Goal: Task Accomplishment & Management: Use online tool/utility

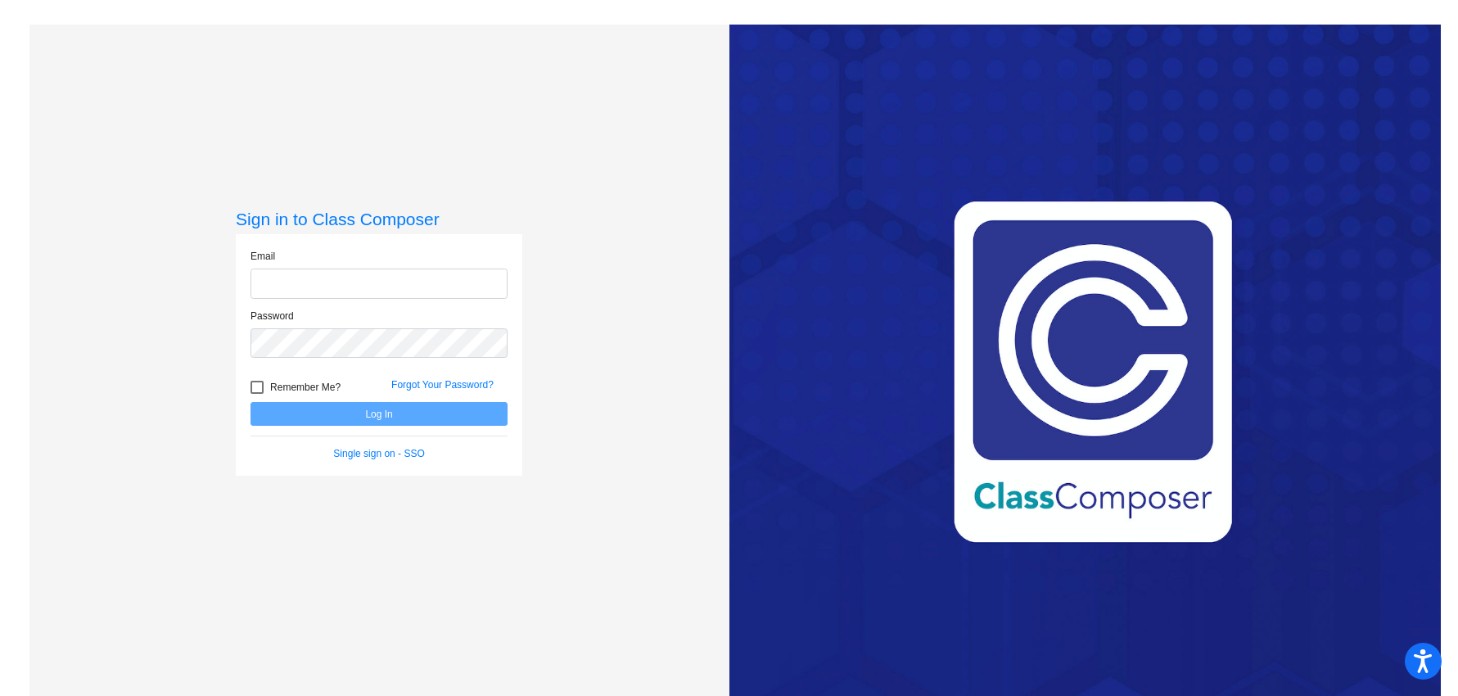
type input "[EMAIL_ADDRESS][DOMAIN_NAME]"
click at [252, 390] on div at bounding box center [256, 387] width 13 height 13
click at [256, 394] on input "Remember Me?" at bounding box center [256, 394] width 1 height 1
checkbox input "true"
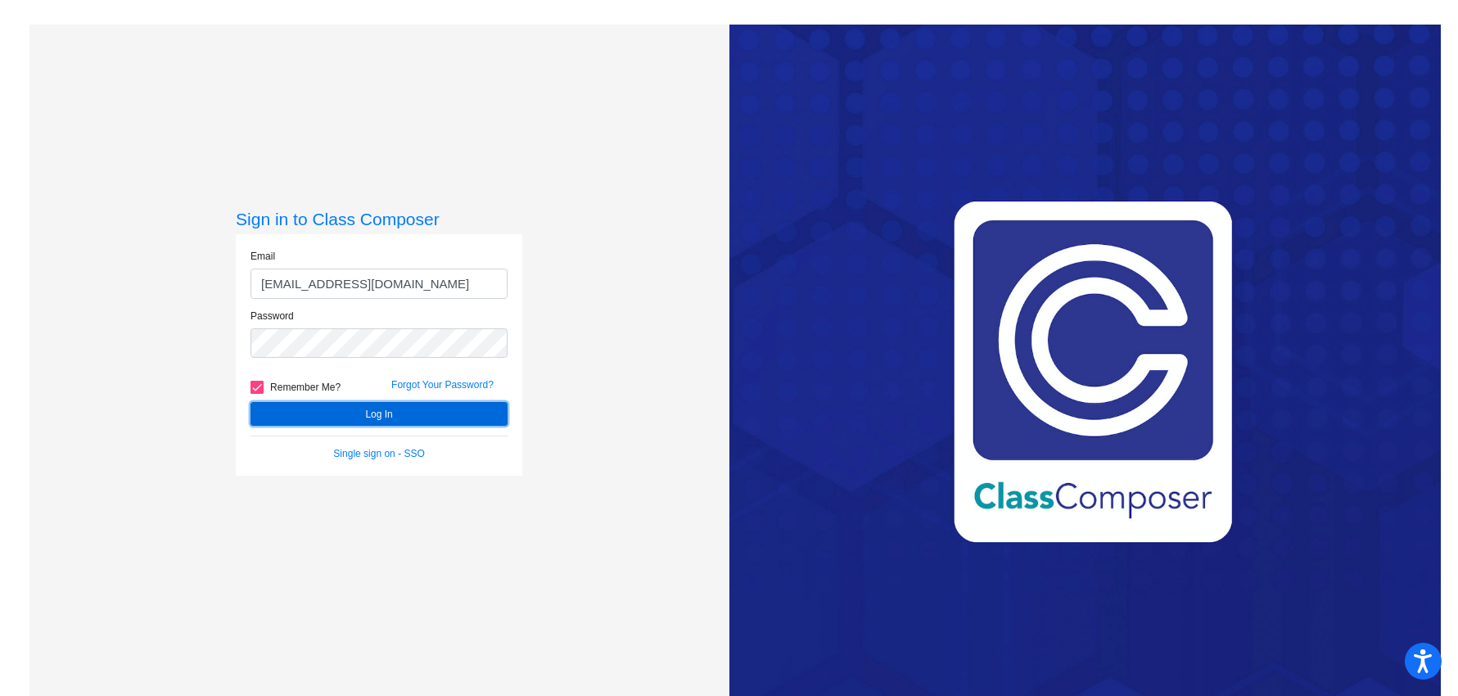
click at [360, 413] on button "Log In" at bounding box center [378, 414] width 257 height 24
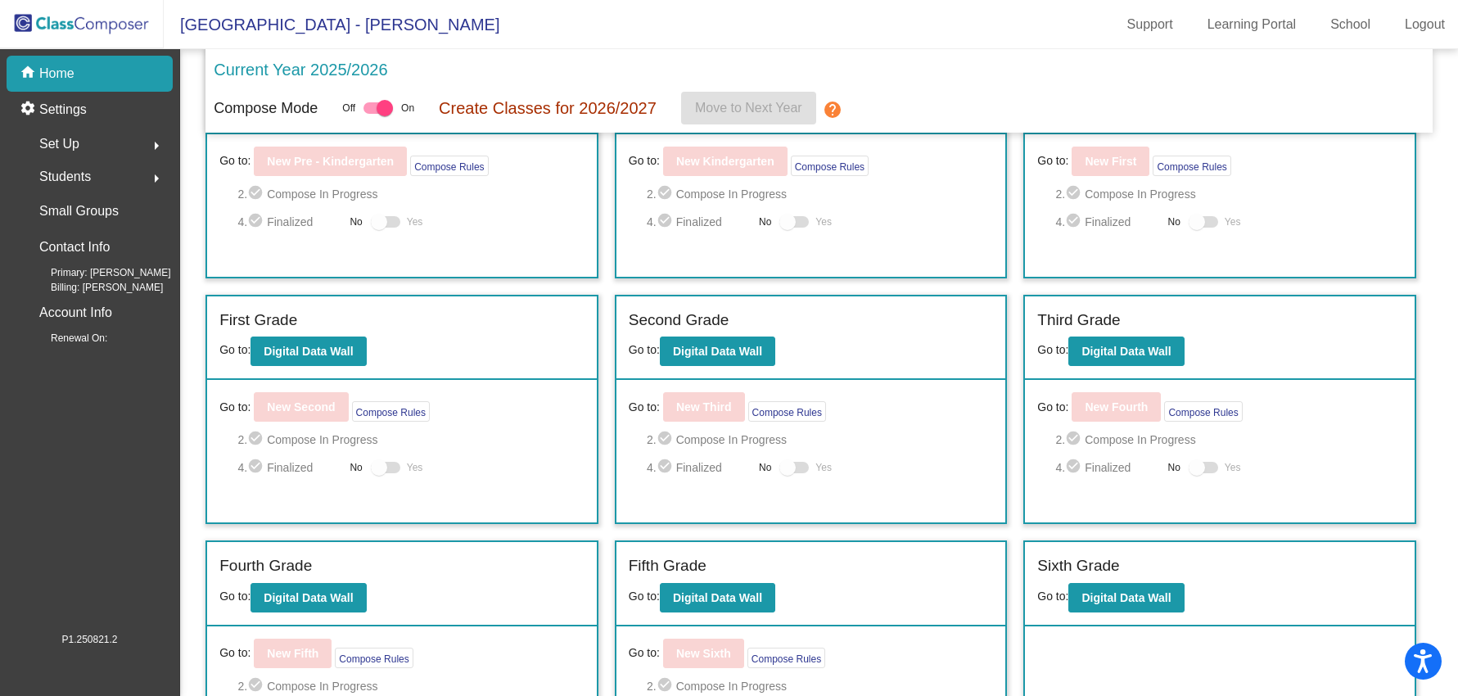
scroll to position [79, 0]
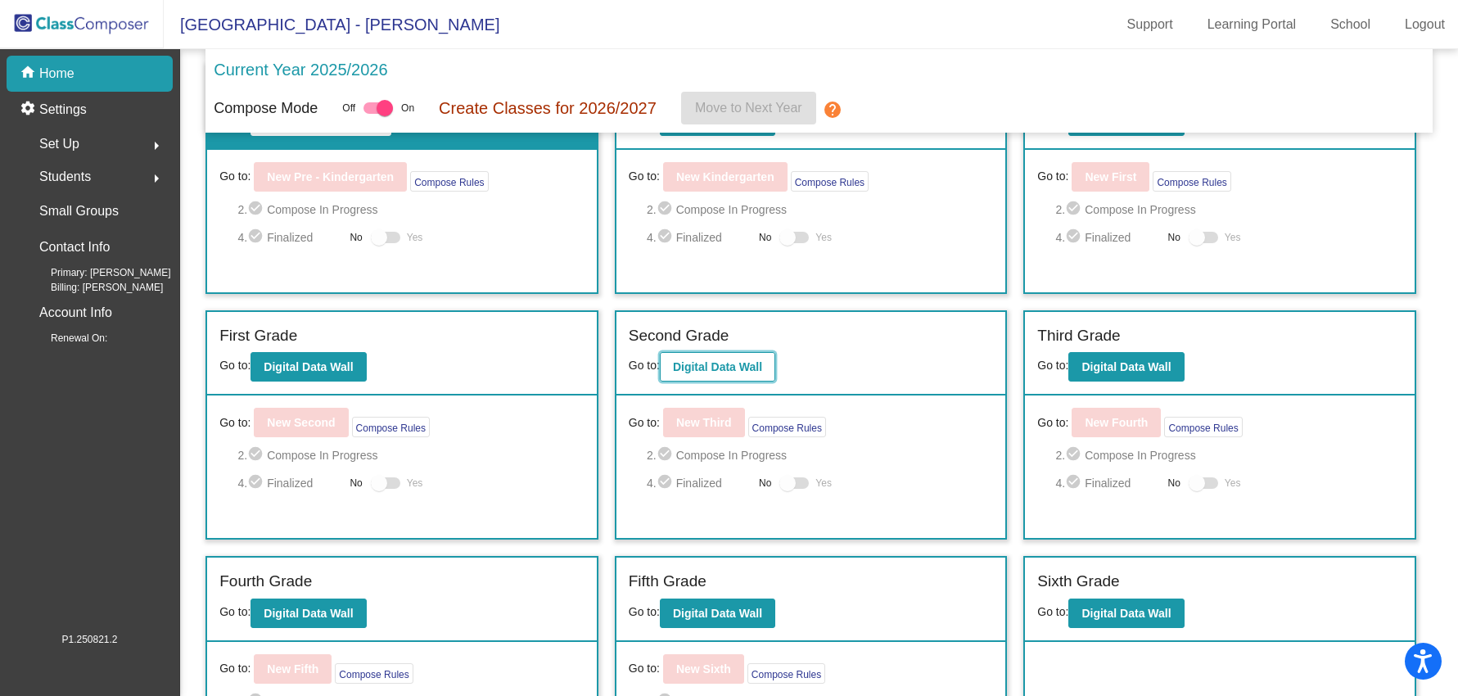
click at [725, 370] on b "Digital Data Wall" at bounding box center [717, 366] width 89 height 13
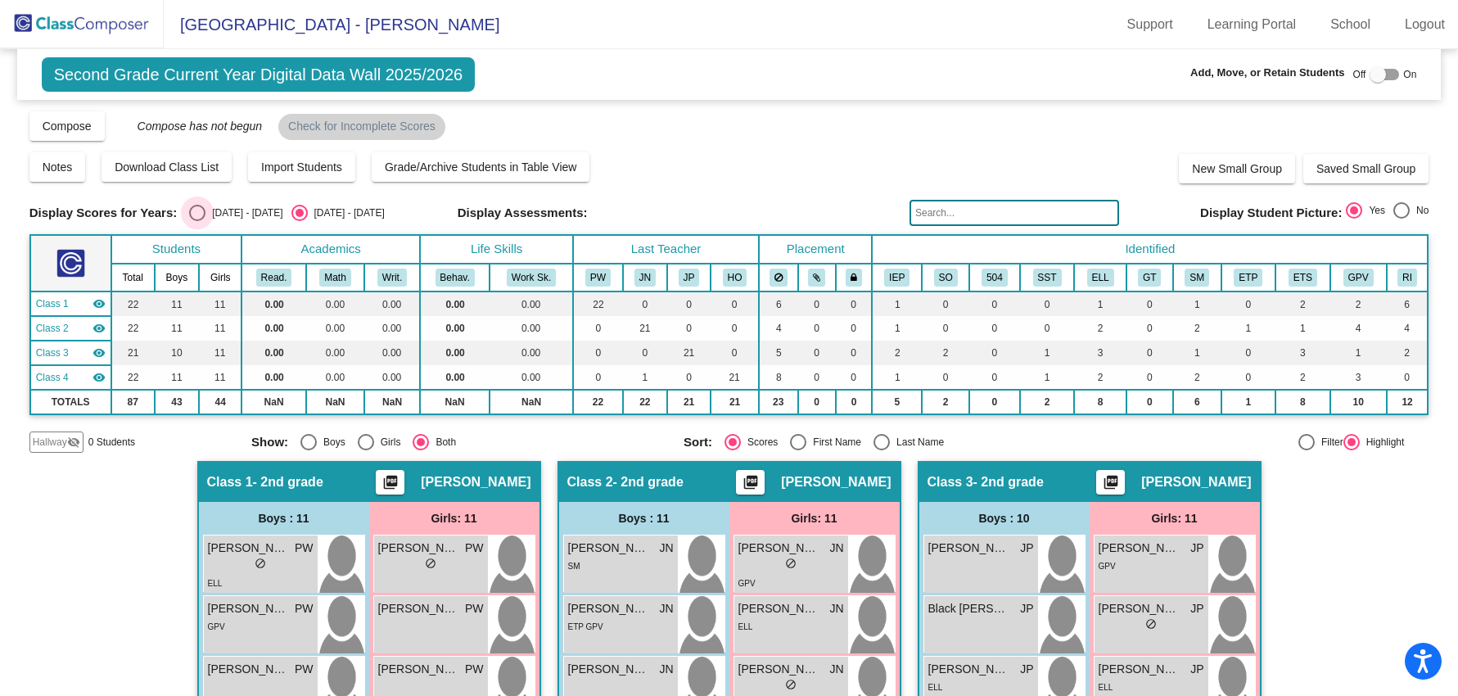
click at [199, 214] on div "Select an option" at bounding box center [197, 213] width 16 height 16
click at [197, 221] on input "[DATE] - [DATE]" at bounding box center [196, 221] width 1 height 1
radio input "true"
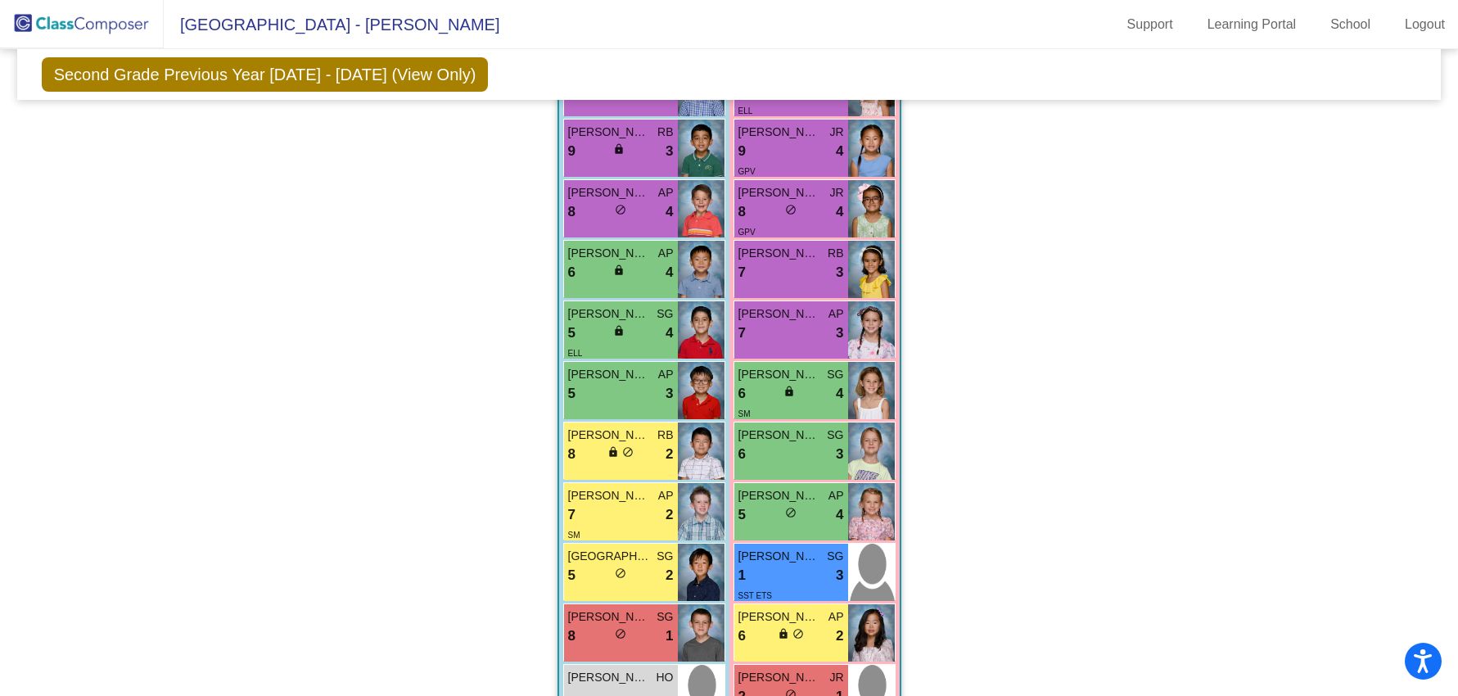
scroll to position [1207, 0]
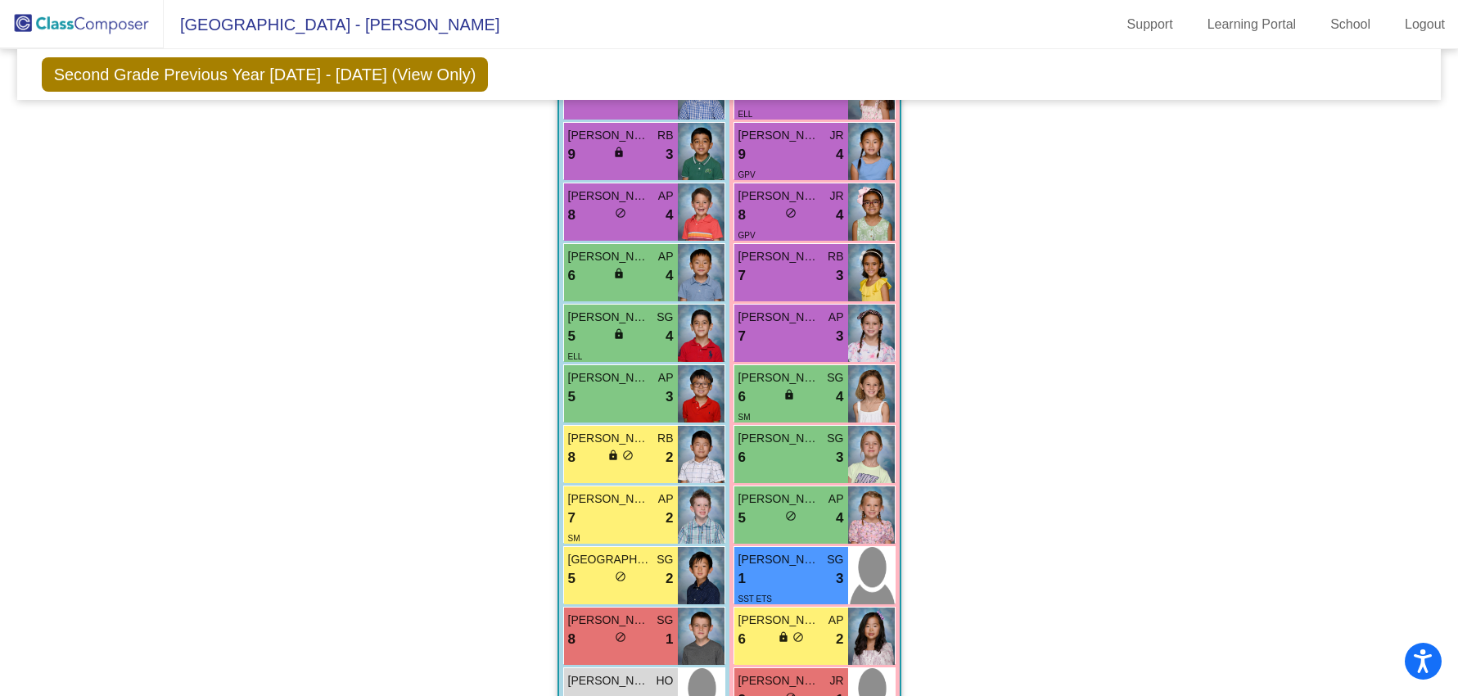
click at [90, 26] on img at bounding box center [82, 24] width 164 height 48
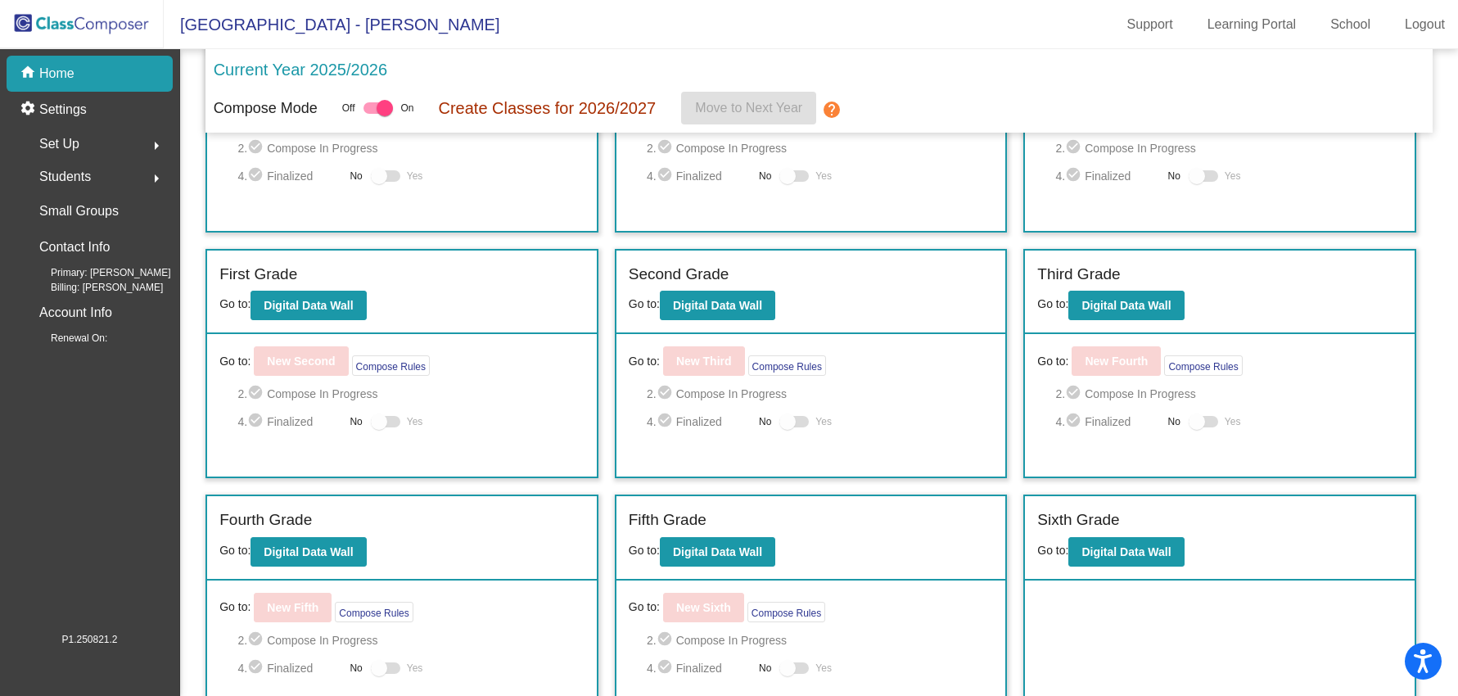
scroll to position [156, 0]
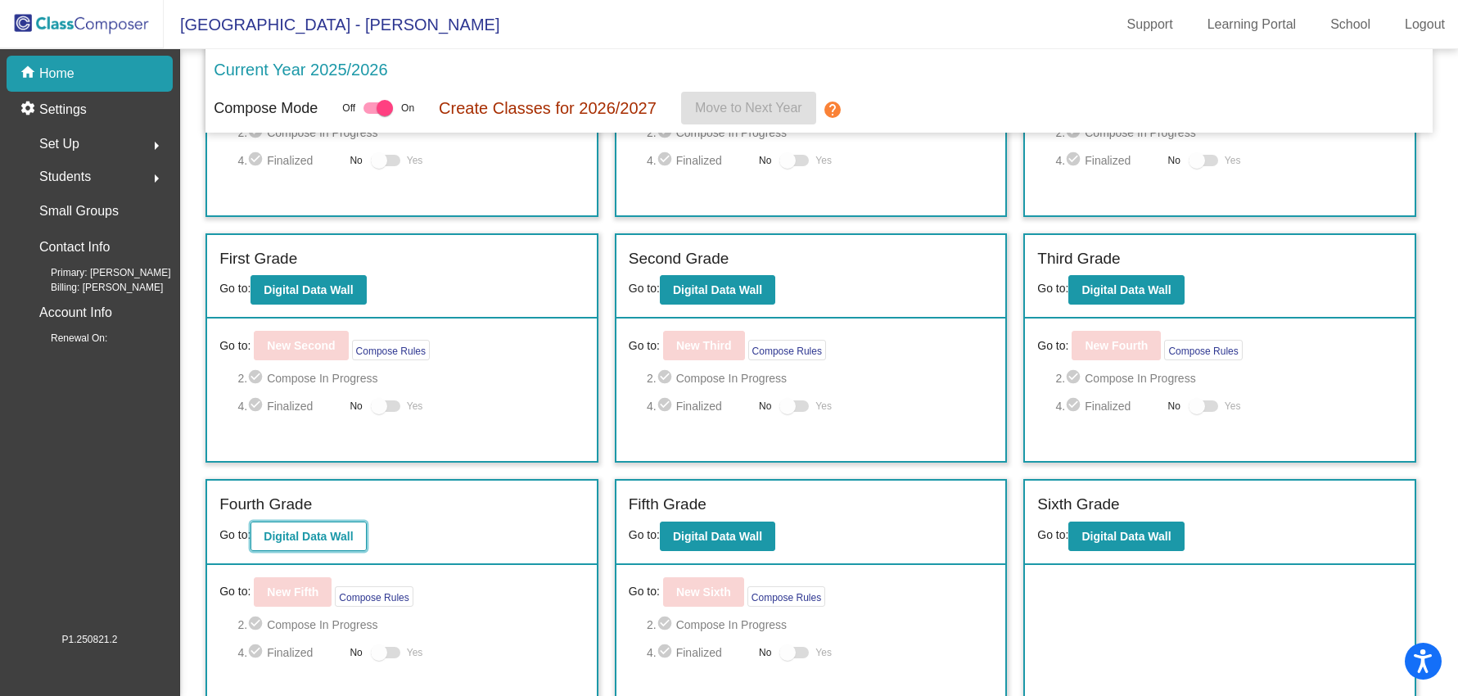
click at [327, 540] on b "Digital Data Wall" at bounding box center [308, 536] width 89 height 13
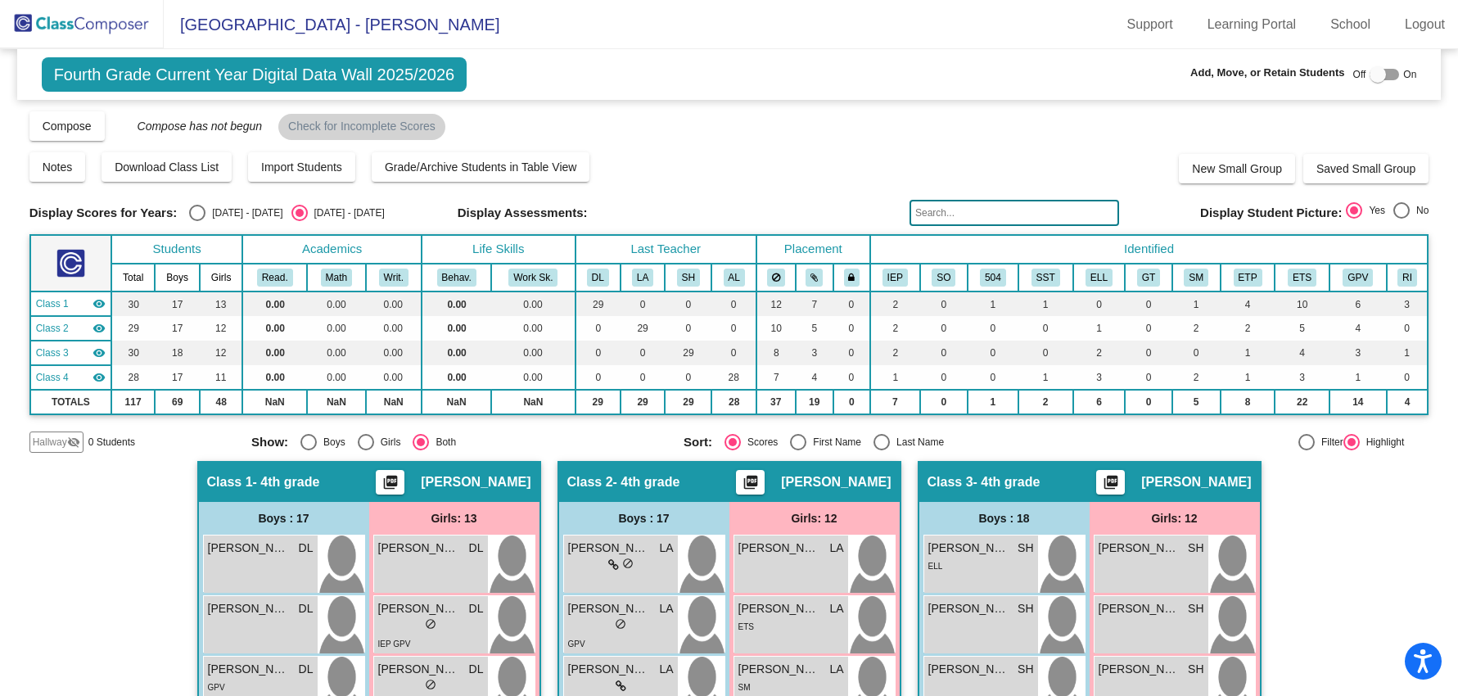
click at [198, 218] on div "Select an option" at bounding box center [197, 213] width 16 height 16
click at [197, 221] on input "[DATE] - [DATE]" at bounding box center [196, 221] width 1 height 1
radio input "true"
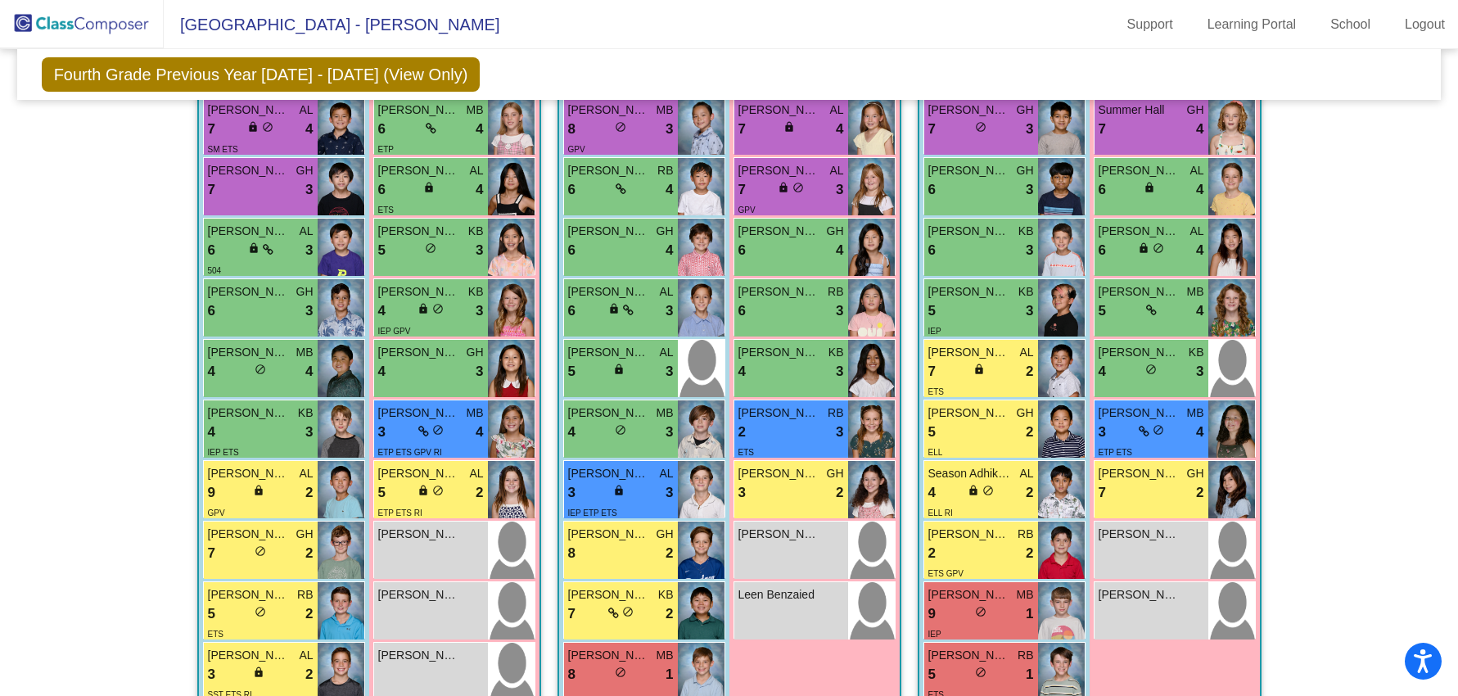
scroll to position [582, 0]
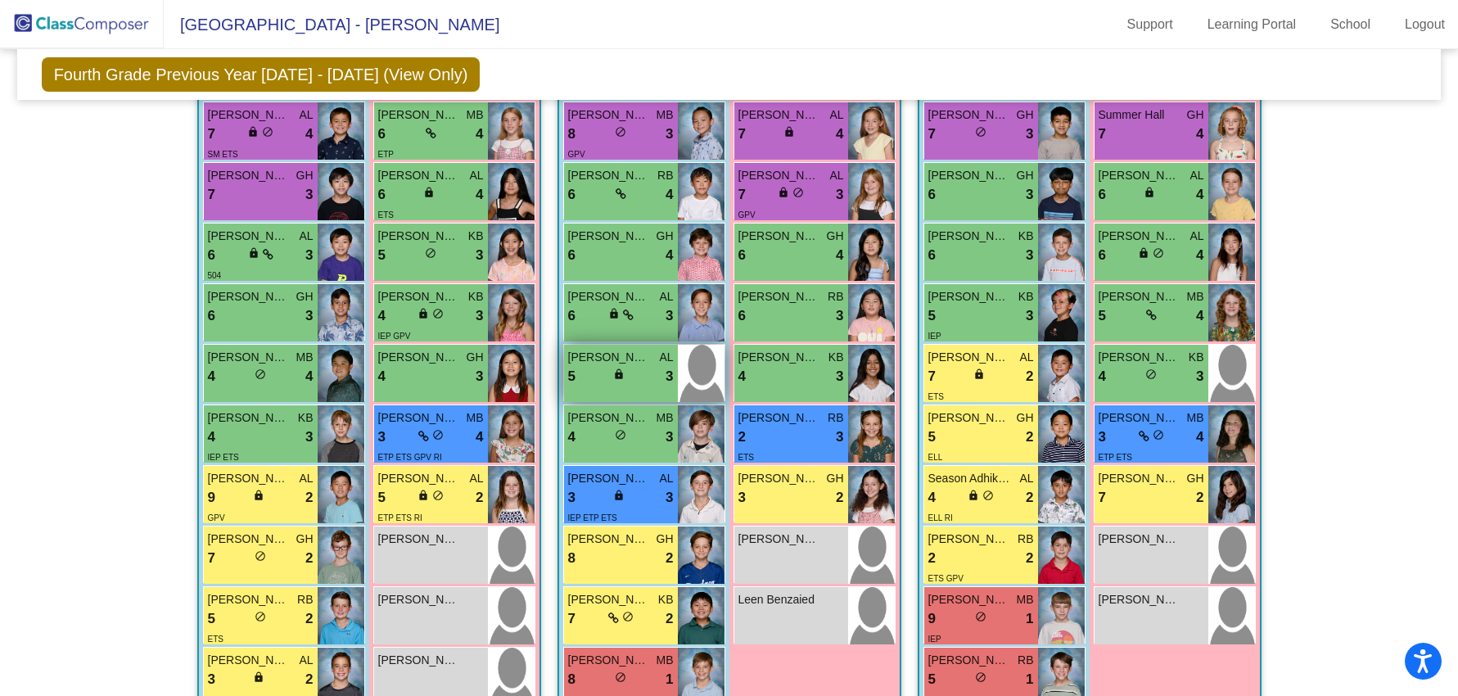
click at [636, 383] on div "5 lock do_not_disturb_alt 3" at bounding box center [621, 376] width 106 height 21
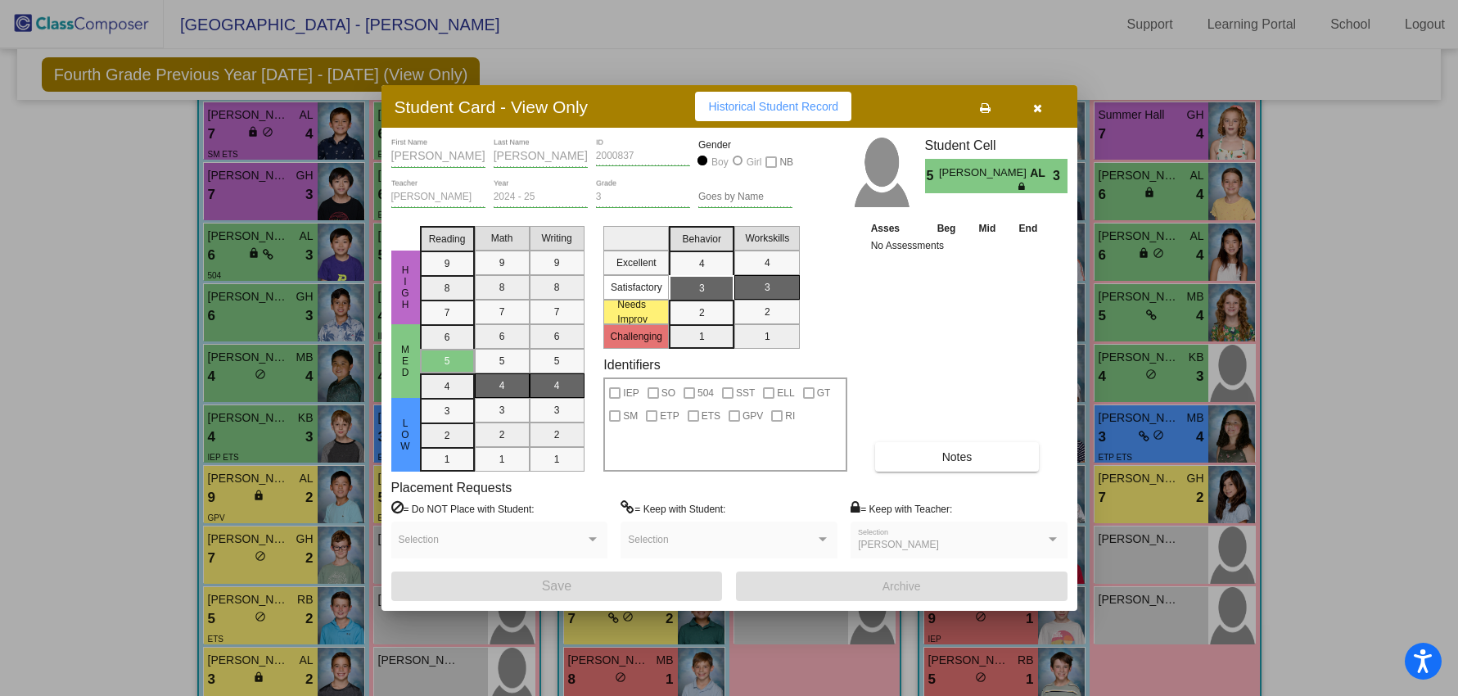
click at [1035, 110] on icon "button" at bounding box center [1037, 107] width 9 height 11
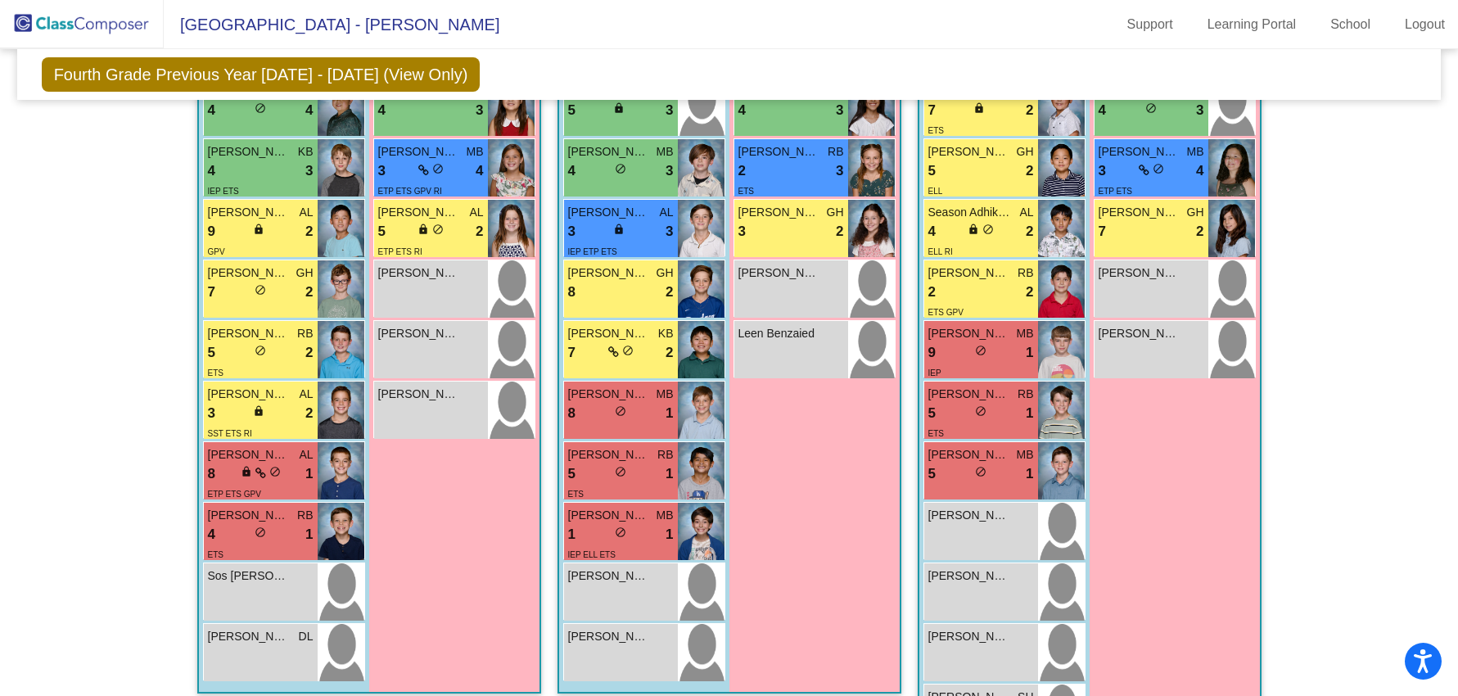
scroll to position [854, 0]
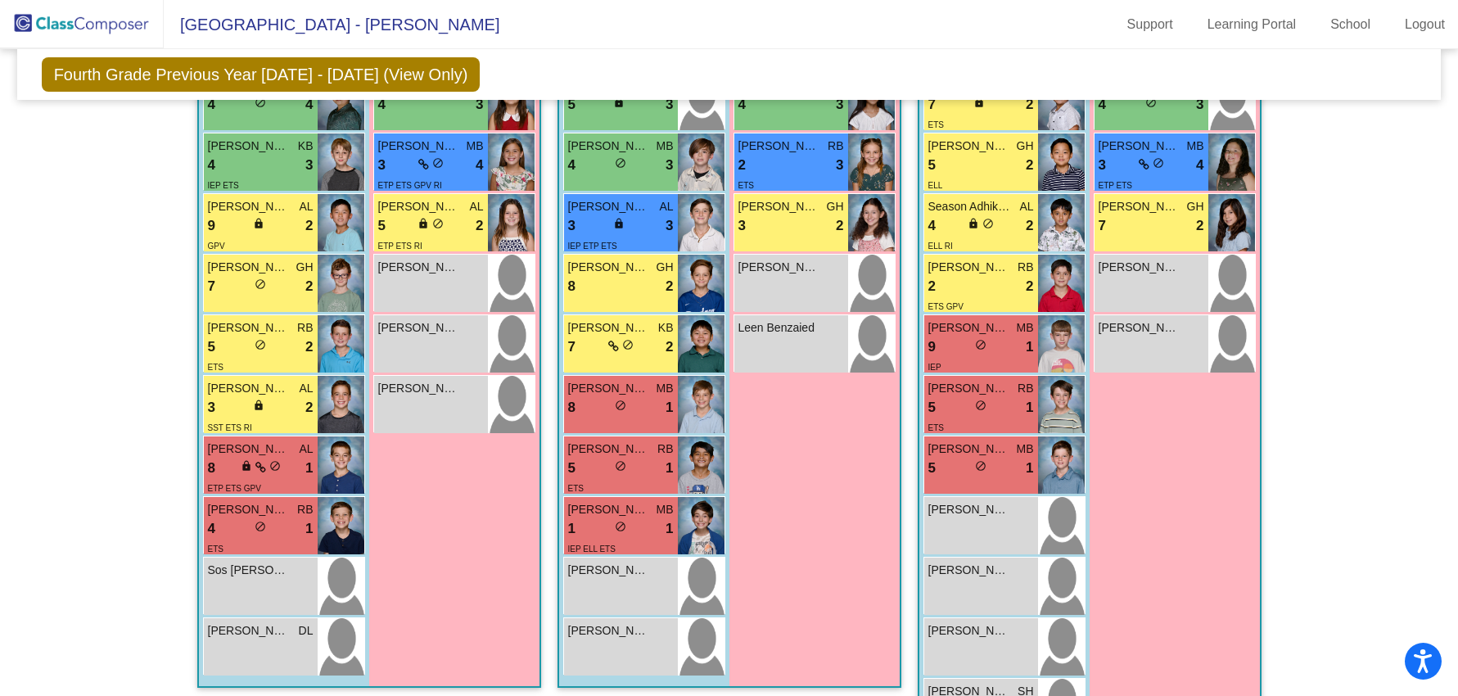
click at [93, 20] on img at bounding box center [82, 24] width 164 height 48
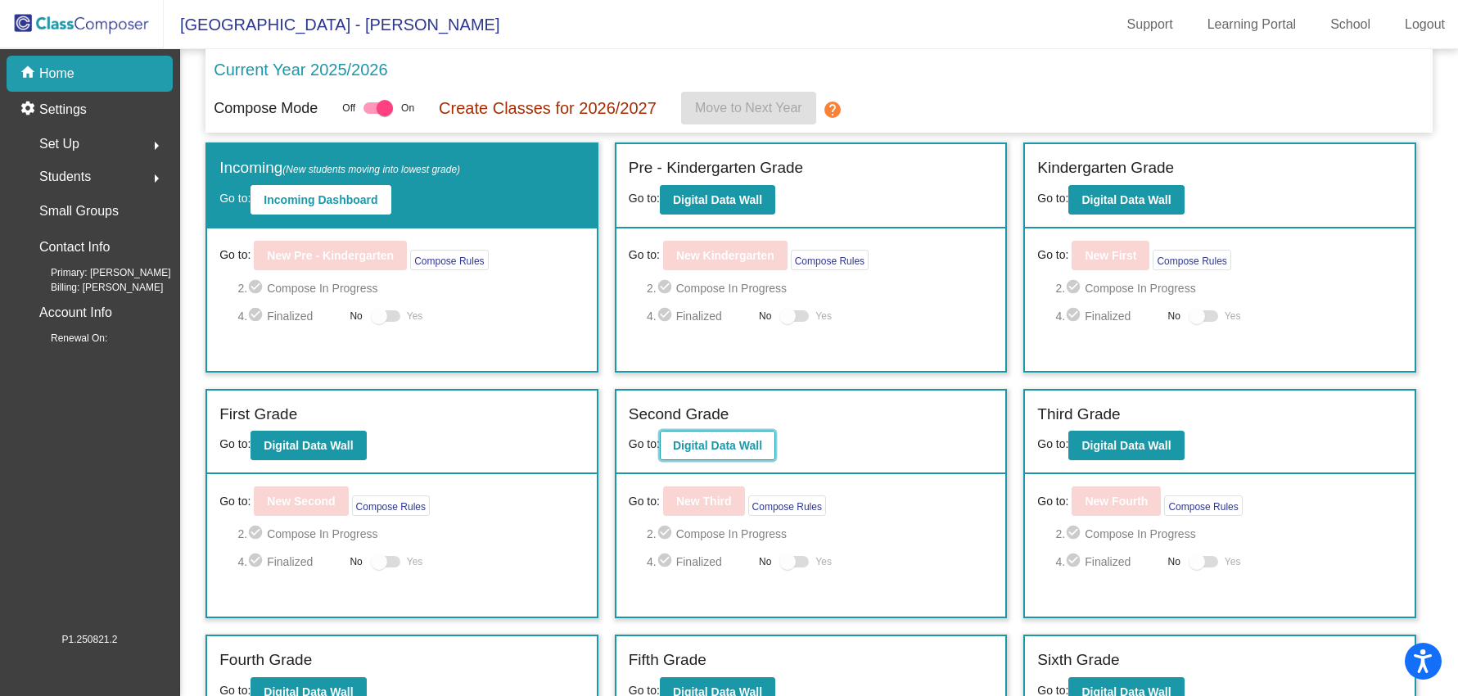
click at [717, 437] on button "Digital Data Wall" at bounding box center [717, 445] width 115 height 29
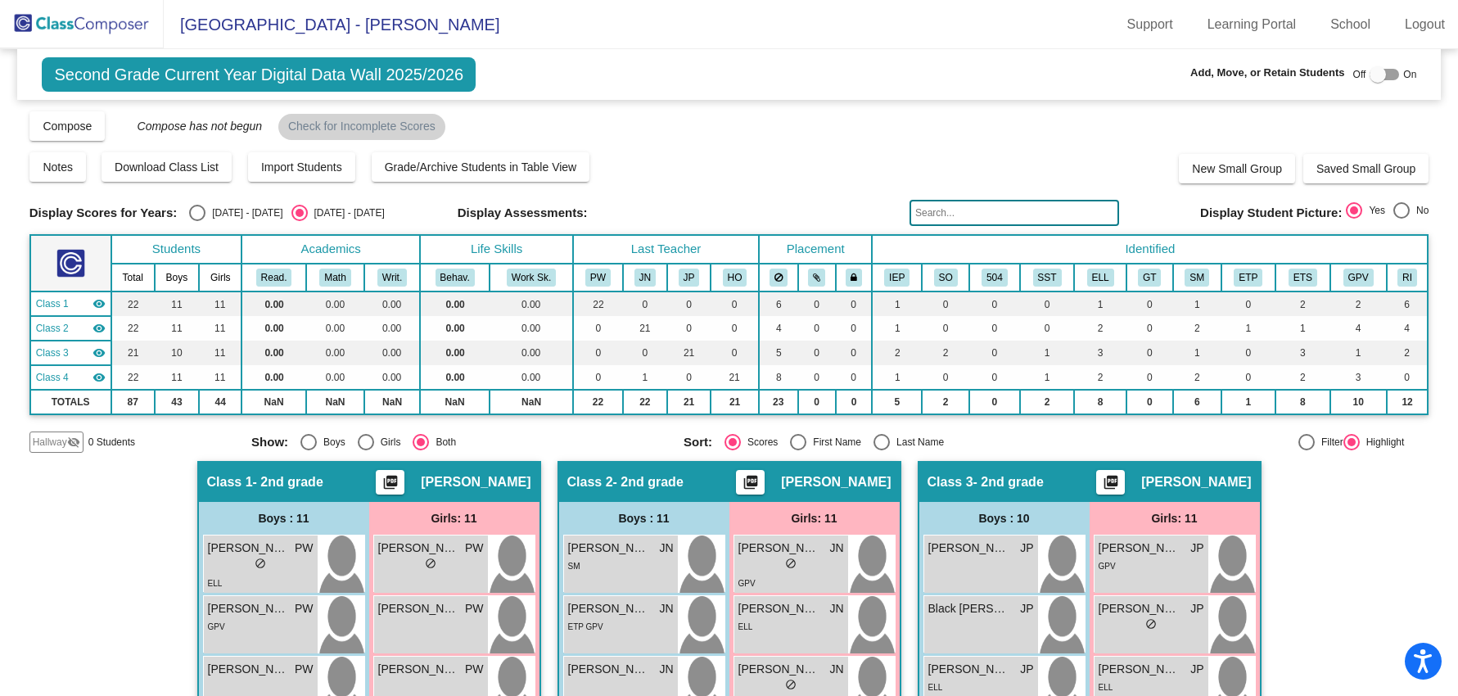
click at [192, 210] on div "Select an option" at bounding box center [197, 213] width 16 height 16
click at [196, 221] on input "[DATE] - [DATE]" at bounding box center [196, 221] width 1 height 1
radio input "true"
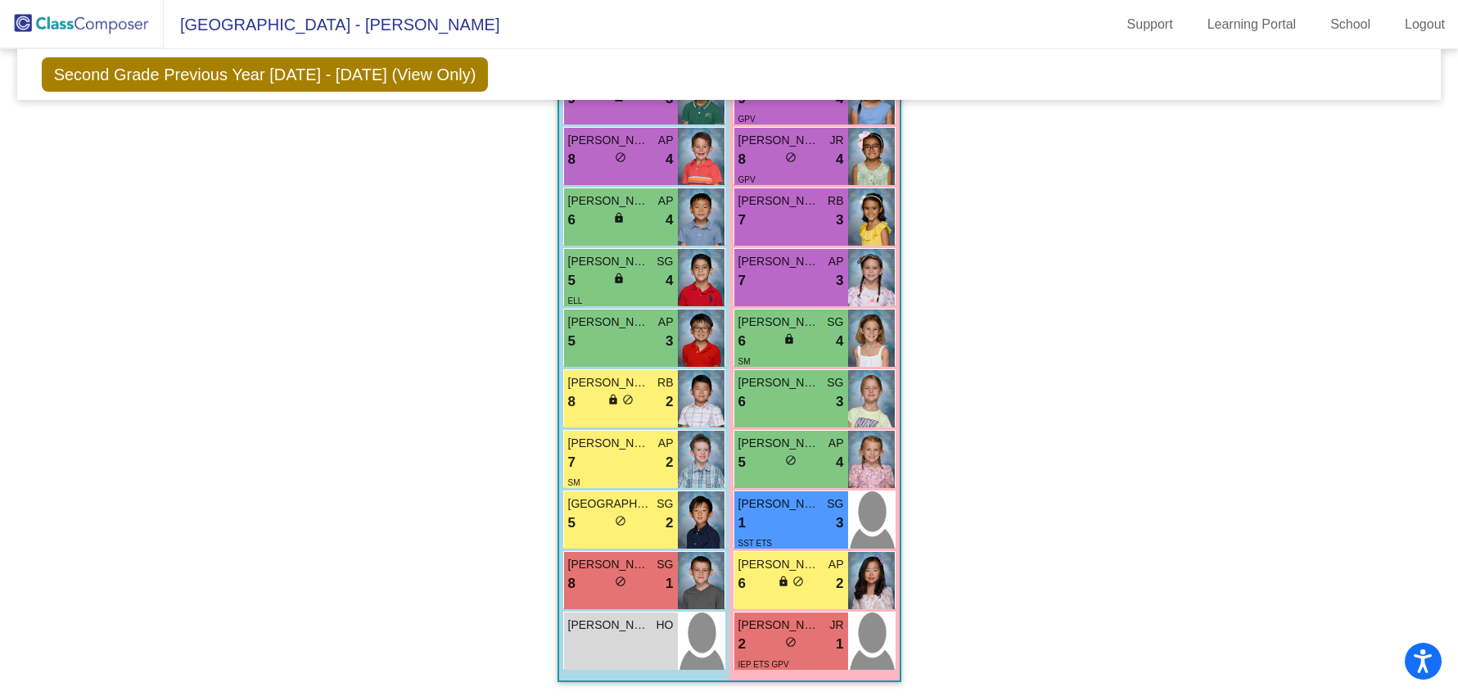
scroll to position [1265, 0]
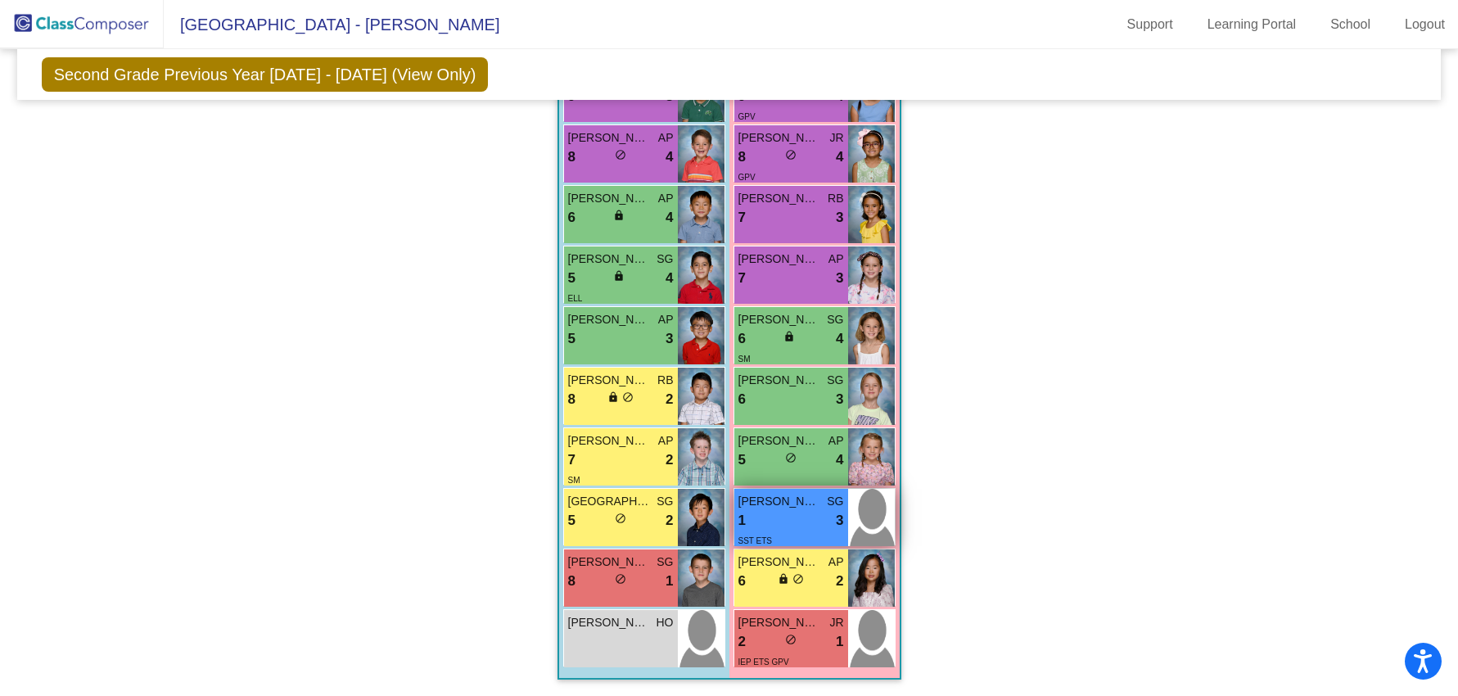
click at [784, 528] on div "1 lock do_not_disturb_alt 3" at bounding box center [791, 520] width 106 height 21
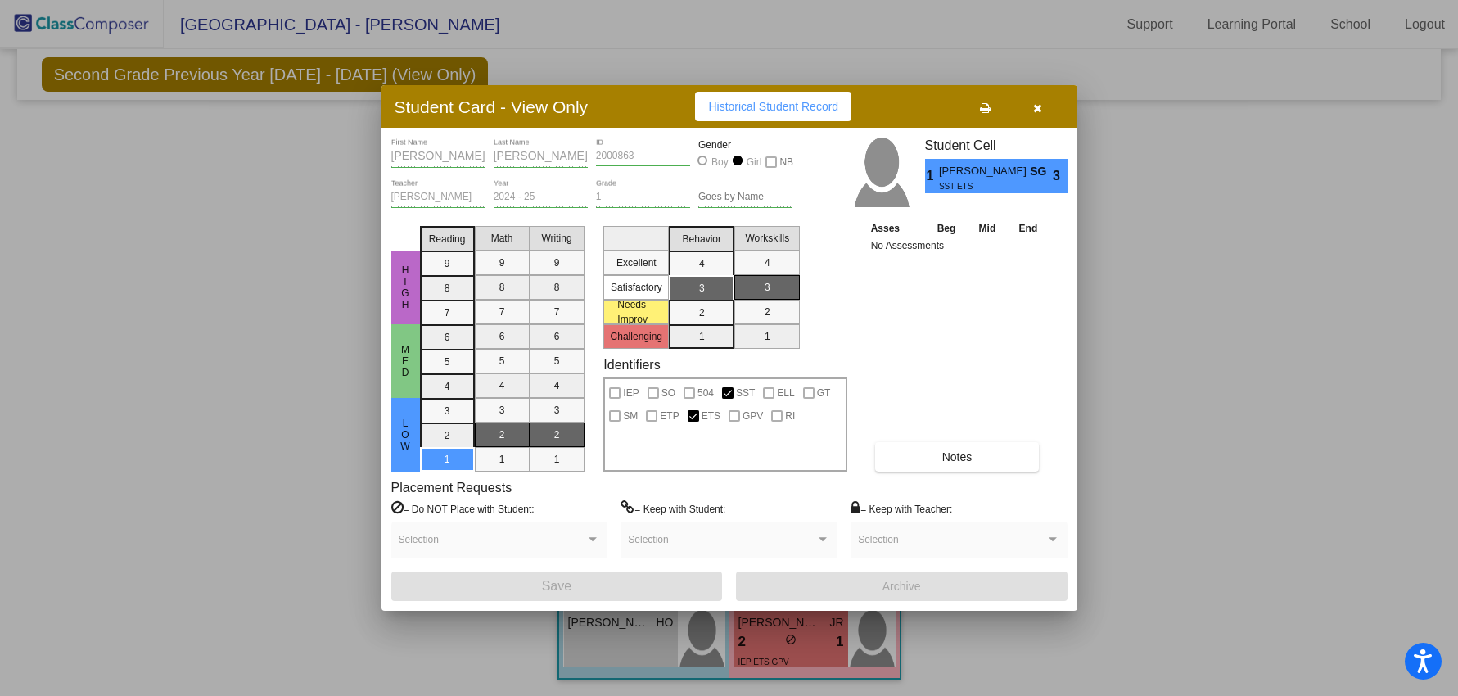
click at [1043, 104] on button "button" at bounding box center [1038, 106] width 52 height 29
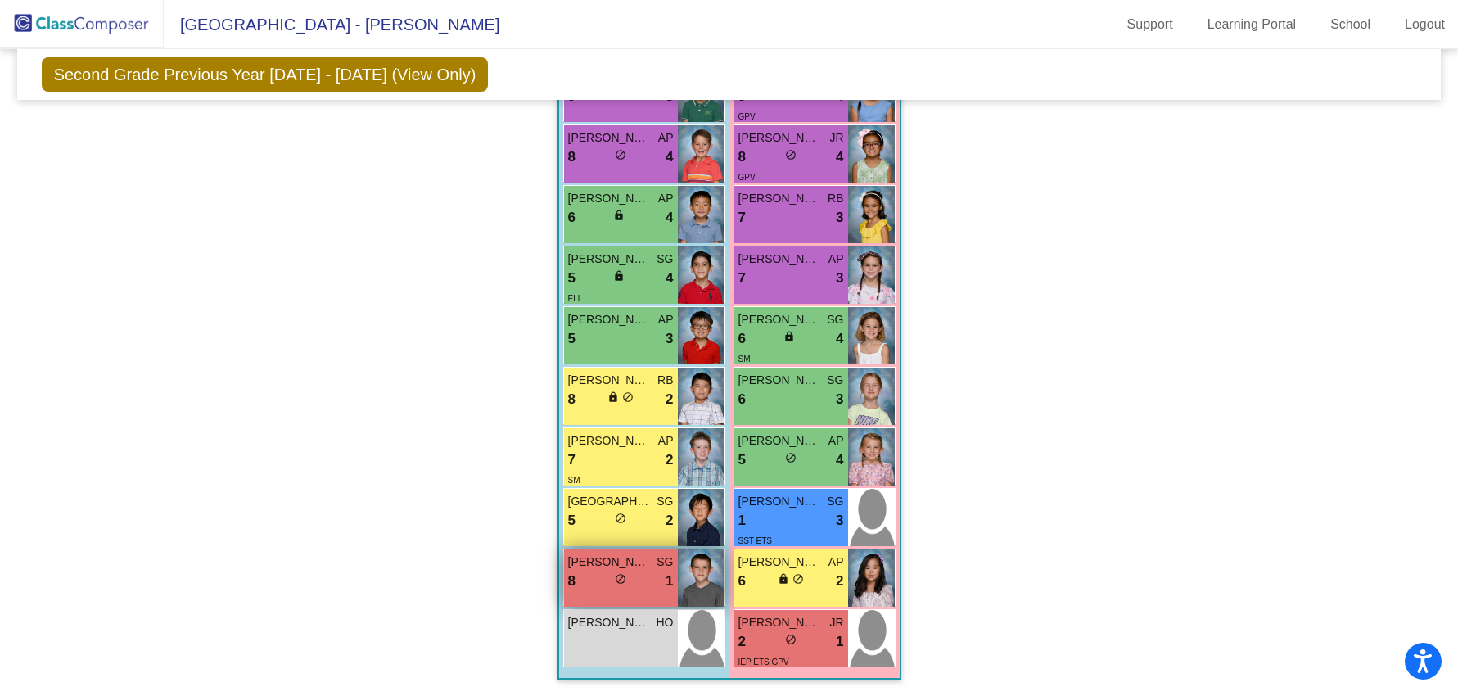
click at [595, 598] on div "[PERSON_NAME] SG 8 lock do_not_disturb_alt 1" at bounding box center [621, 577] width 114 height 57
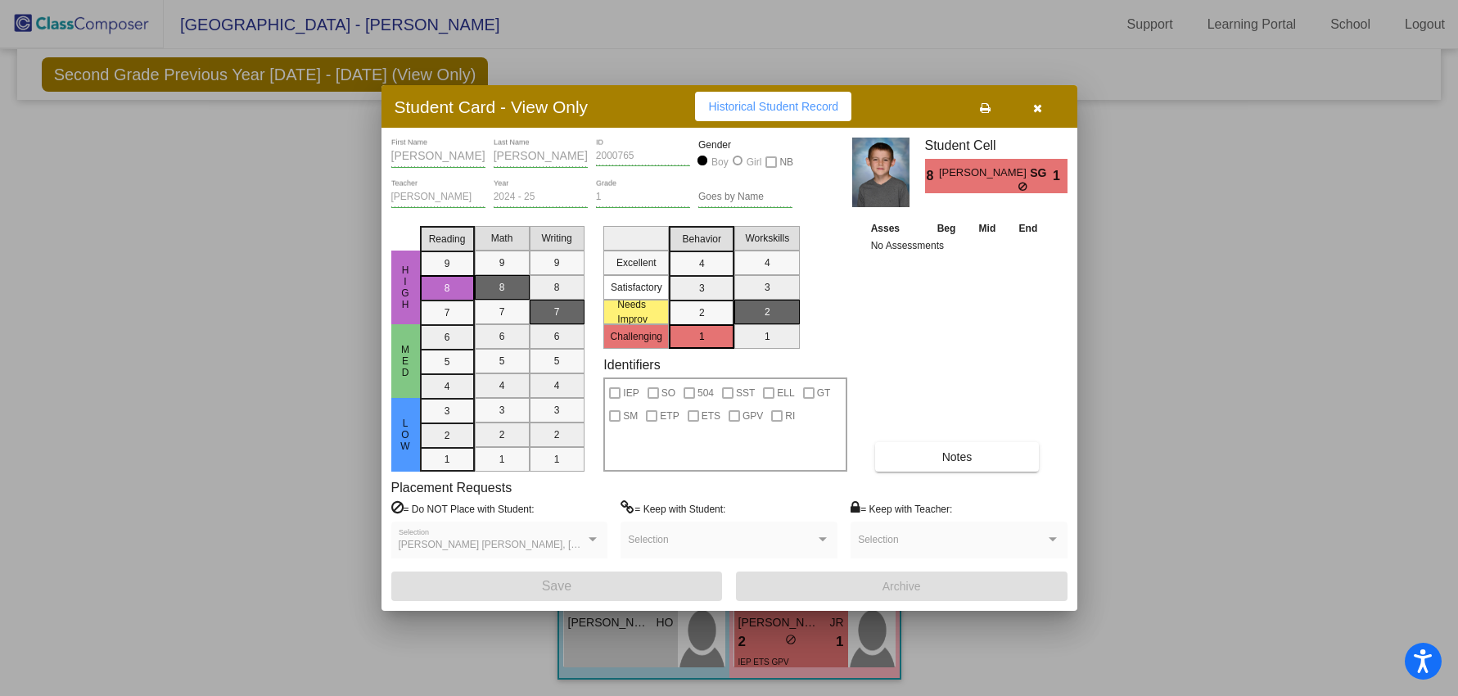
click at [1036, 109] on icon "button" at bounding box center [1037, 107] width 9 height 11
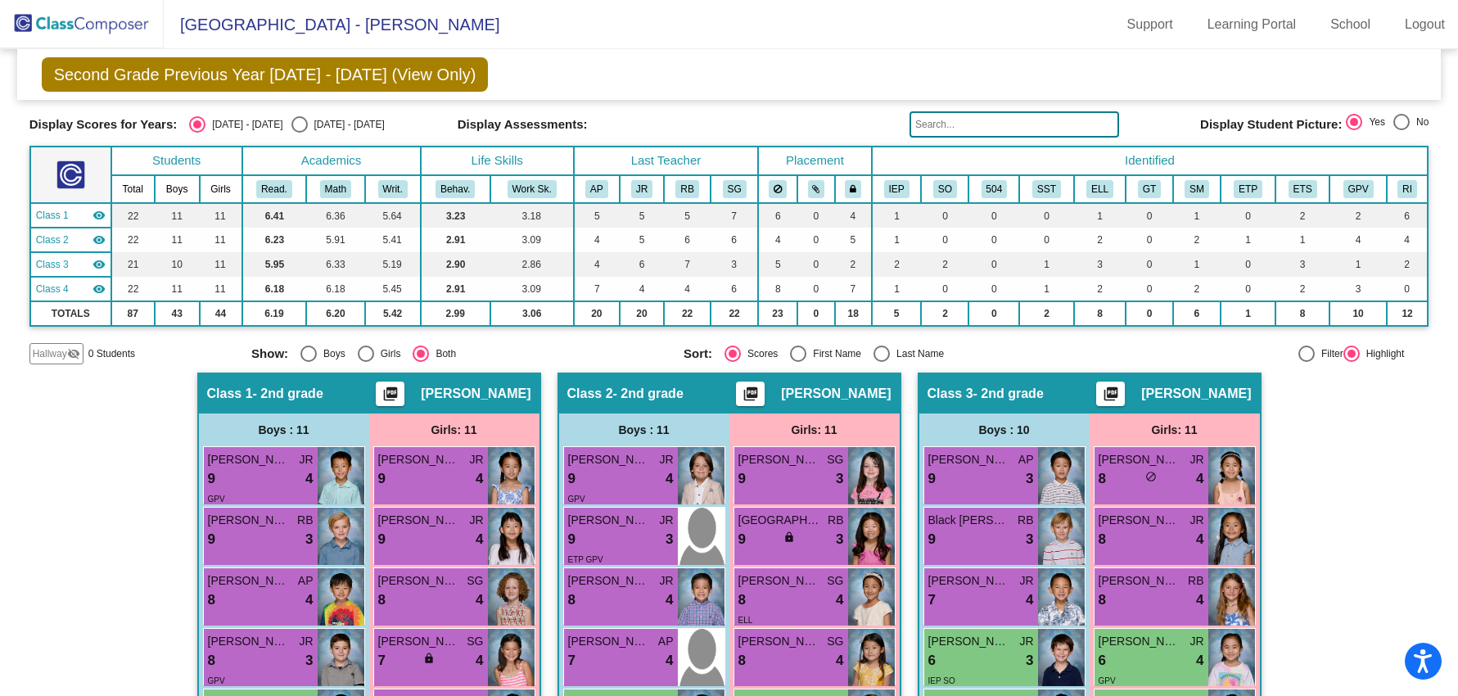
scroll to position [0, 0]
